Goal: Information Seeking & Learning: Understand process/instructions

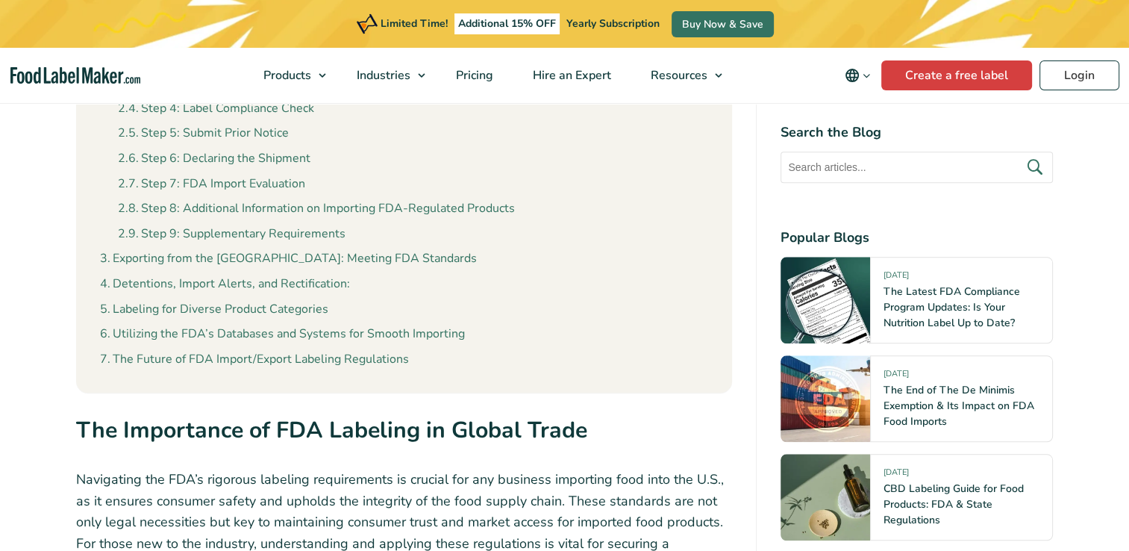
scroll to position [1641, 0]
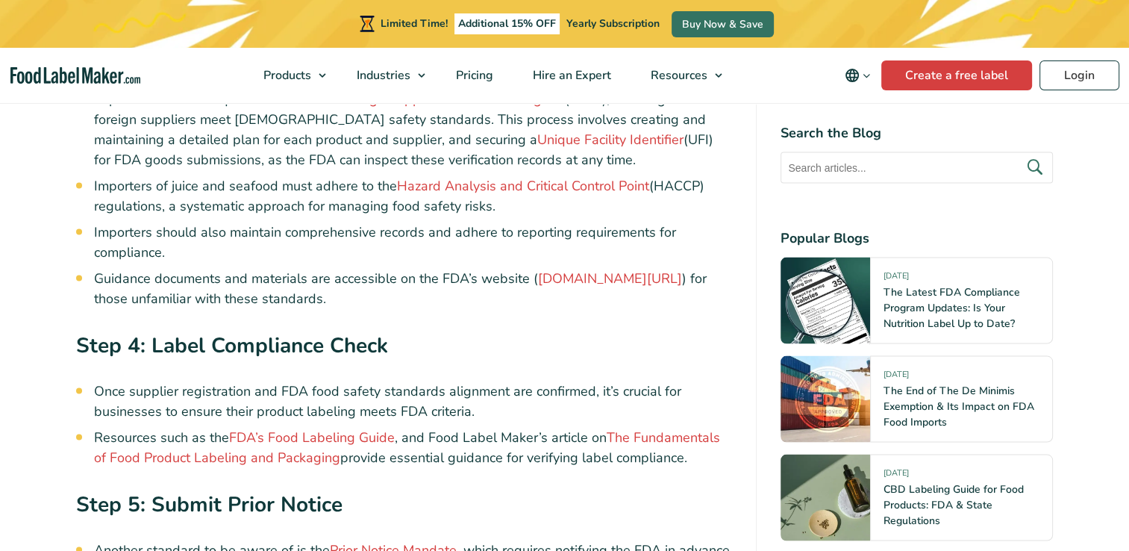
scroll to position [2760, 0]
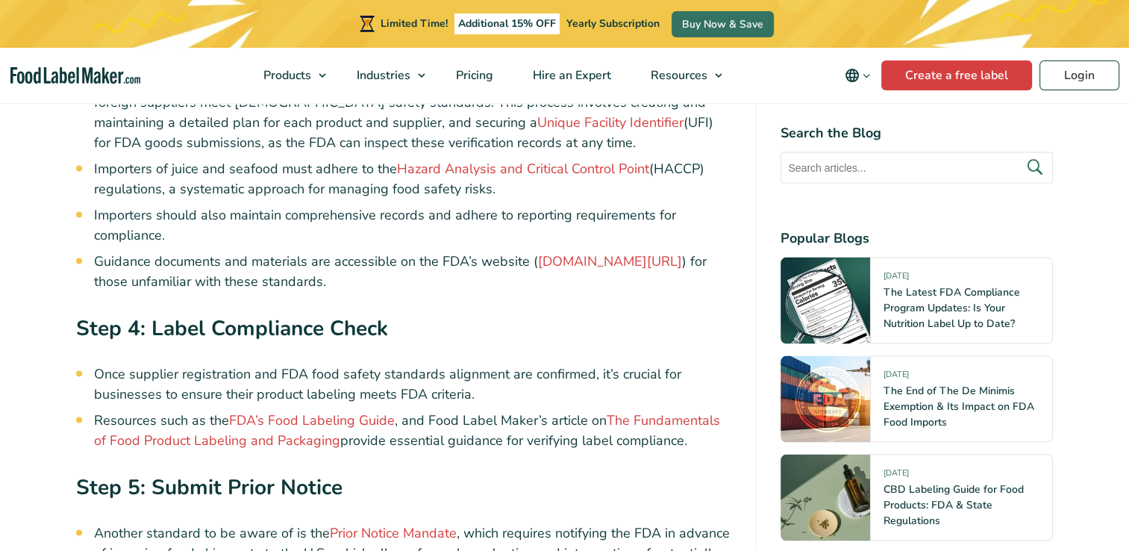
click at [507, 363] on li "Once supplier registration and FDA food safety standards alignment are confirme…" at bounding box center [413, 383] width 639 height 40
click at [480, 251] on li "Guidance documents and materials are accessible on the FDA’s website ( [DOMAIN_…" at bounding box center [413, 271] width 639 height 40
click at [487, 363] on ul "Once supplier registration and FDA food safety standards alignment are confirme…" at bounding box center [413, 406] width 639 height 87
drag, startPoint x: 494, startPoint y: 227, endPoint x: 492, endPoint y: 243, distance: 16.5
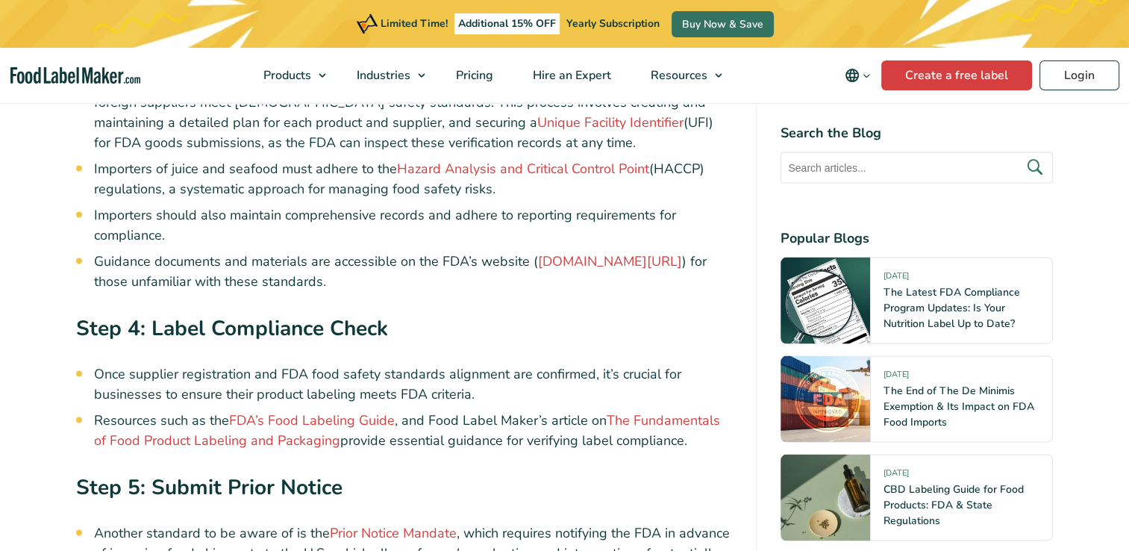
click at [492, 251] on li "Guidance documents and materials are accessible on the FDA’s website ( [DOMAIN_…" at bounding box center [413, 271] width 639 height 40
click at [492, 363] on li "Once supplier registration and FDA food safety standards alignment are confirme…" at bounding box center [413, 383] width 639 height 40
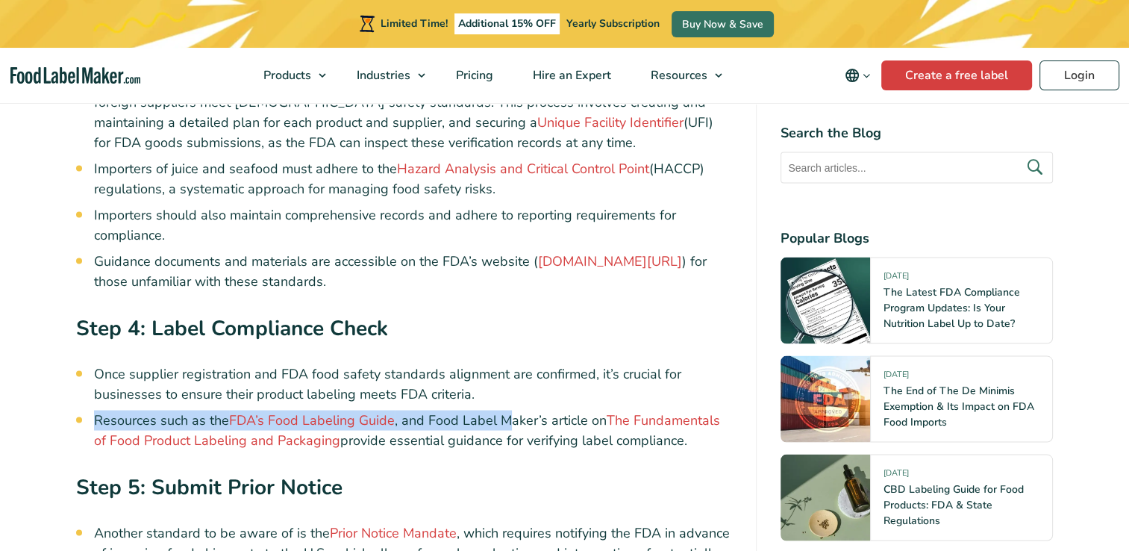
drag, startPoint x: 501, startPoint y: 239, endPoint x: 507, endPoint y: 351, distance: 112.1
click at [507, 363] on ul "Once supplier registration and FDA food safety standards alignment are confirme…" at bounding box center [413, 406] width 639 height 87
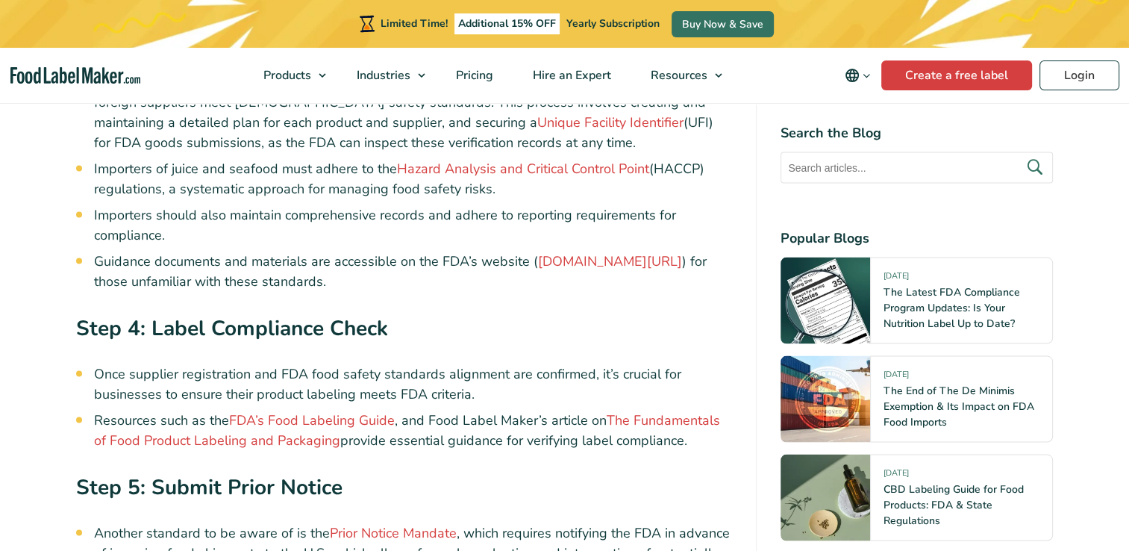
click at [667, 312] on h3 "Step 4: Label Compliance Check" at bounding box center [404, 332] width 656 height 40
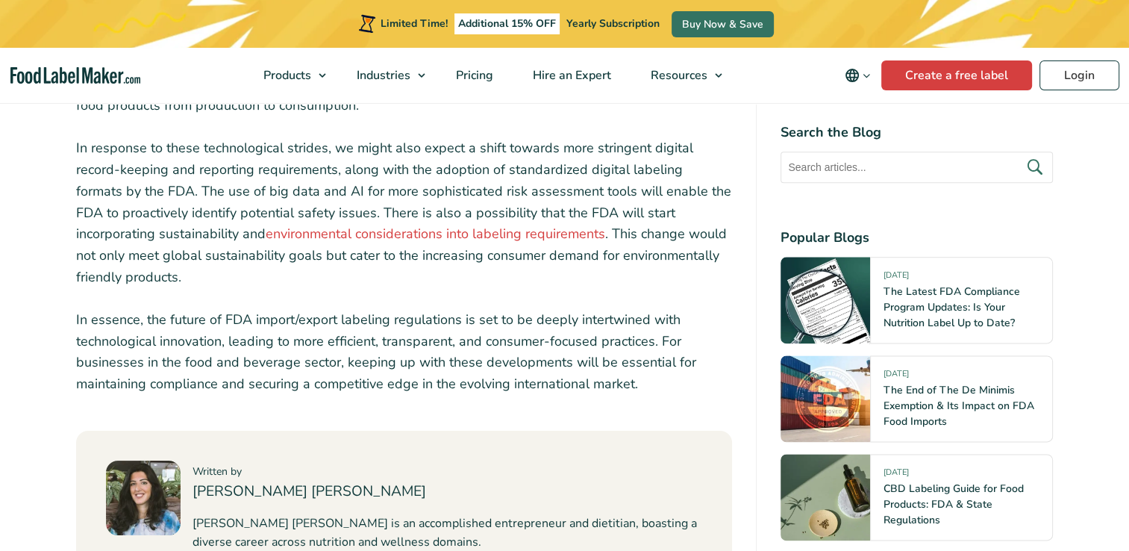
scroll to position [7534, 0]
